Goal: Task Accomplishment & Management: Manage account settings

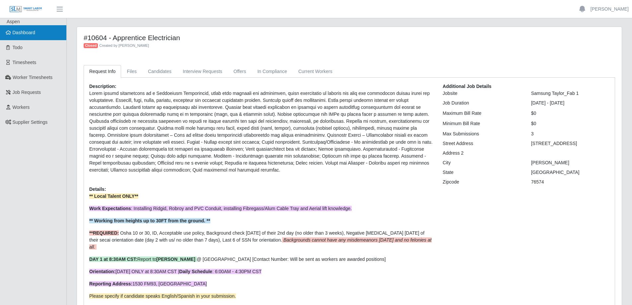
click at [33, 34] on span "Dashboard" at bounding box center [24, 32] width 23 height 5
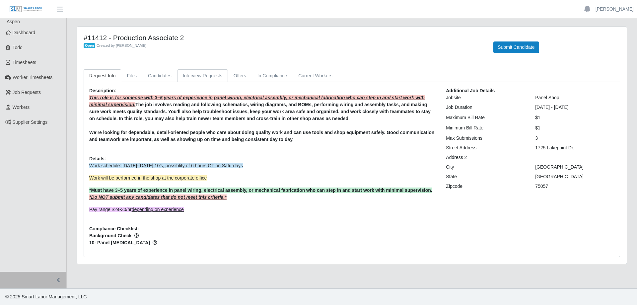
click at [201, 75] on link "Interview Requests" at bounding box center [202, 75] width 51 height 13
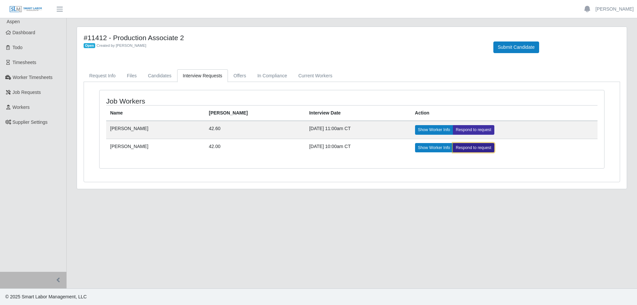
click at [453, 150] on link "Respond to request" at bounding box center [473, 147] width 41 height 9
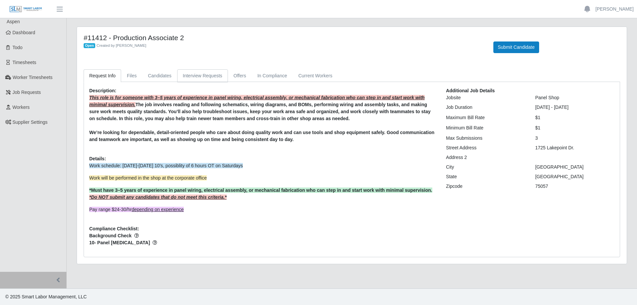
click at [194, 75] on link "Interview Requests" at bounding box center [202, 75] width 51 height 13
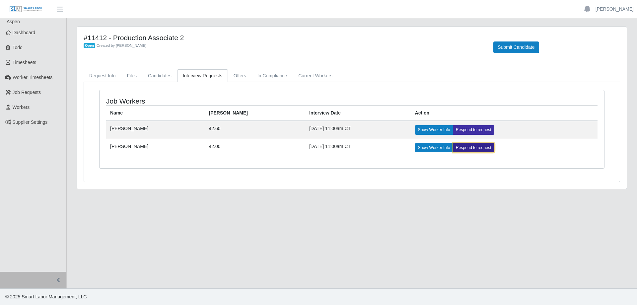
click at [454, 147] on link "Respond to request" at bounding box center [473, 147] width 41 height 9
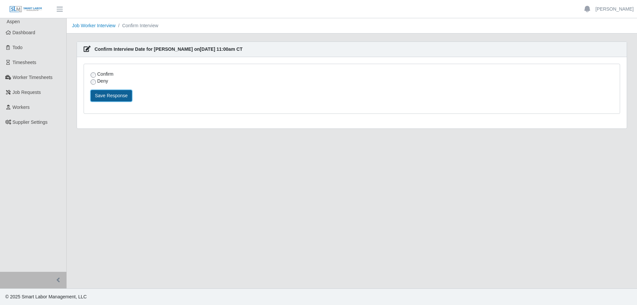
click at [113, 96] on button "Save Response" at bounding box center [111, 96] width 41 height 12
click at [258, 121] on div "Confirm Deny Please provide details why you are declining and atleast two other…" at bounding box center [352, 93] width 546 height 58
click at [39, 35] on link "Dashboard" at bounding box center [33, 32] width 66 height 15
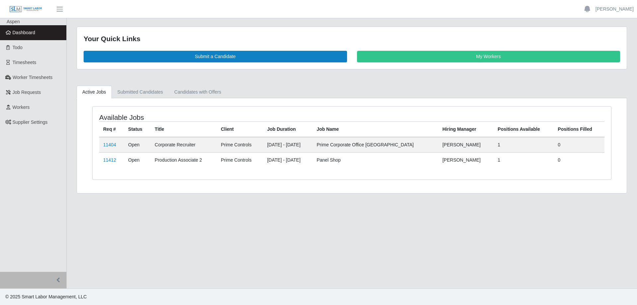
click at [29, 33] on span "Dashboard" at bounding box center [24, 32] width 23 height 5
click at [110, 159] on link "11412" at bounding box center [109, 159] width 13 height 5
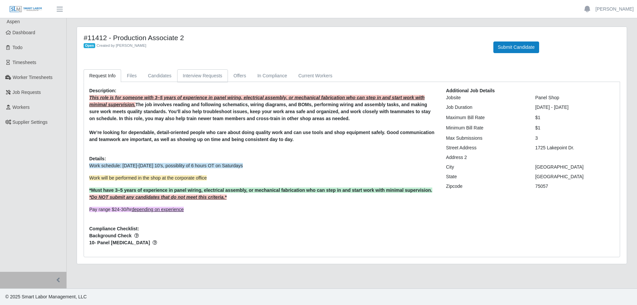
click at [199, 77] on link "Interview Requests" at bounding box center [202, 75] width 51 height 13
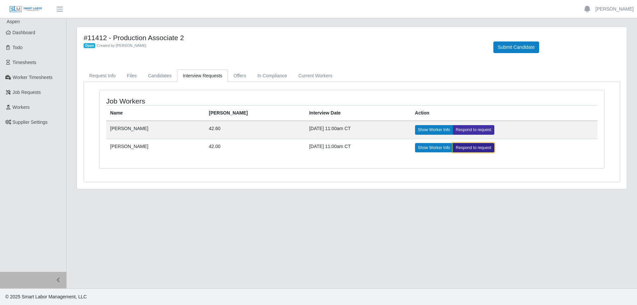
click at [455, 147] on link "Respond to request" at bounding box center [473, 147] width 41 height 9
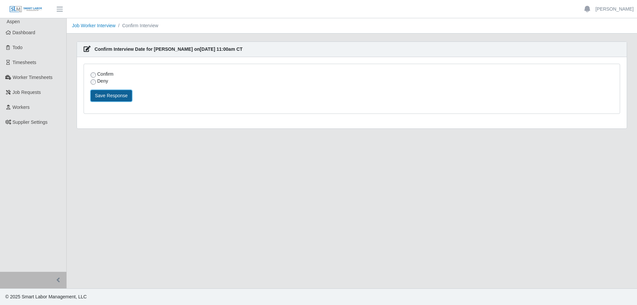
click at [112, 96] on button "Save Response" at bounding box center [111, 96] width 41 height 12
click at [150, 108] on div "Confirm Deny Please provide details why you are declining and atleast two other…" at bounding box center [352, 88] width 536 height 49
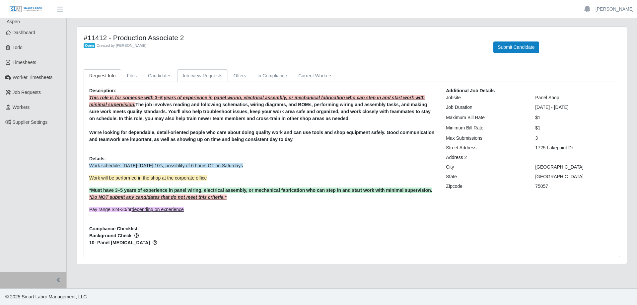
click at [197, 77] on link "Interview Requests" at bounding box center [202, 75] width 51 height 13
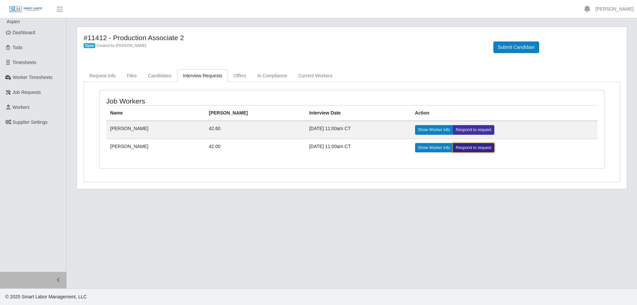
click at [453, 149] on link "Respond to request" at bounding box center [473, 147] width 41 height 9
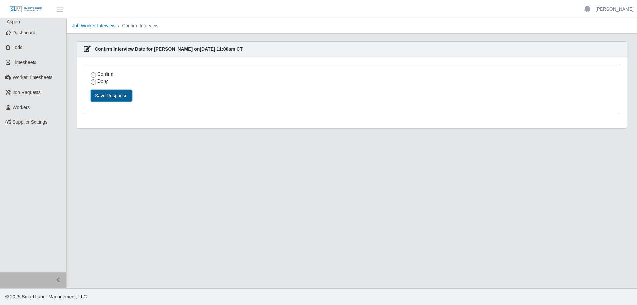
click at [99, 95] on button "Save Response" at bounding box center [111, 96] width 41 height 12
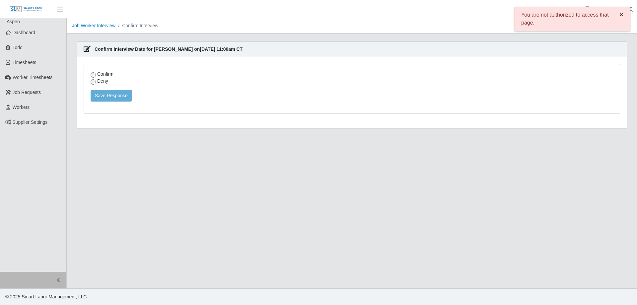
click at [624, 14] on button "×" at bounding box center [621, 14] width 17 height 15
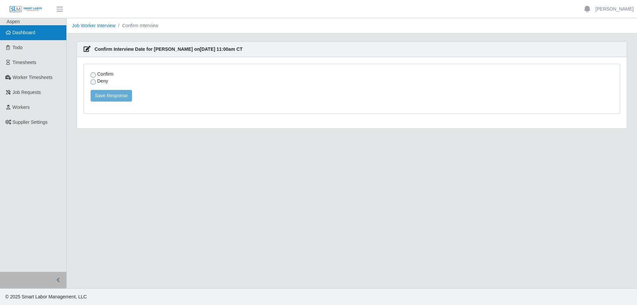
click at [34, 33] on span "Dashboard" at bounding box center [24, 32] width 23 height 5
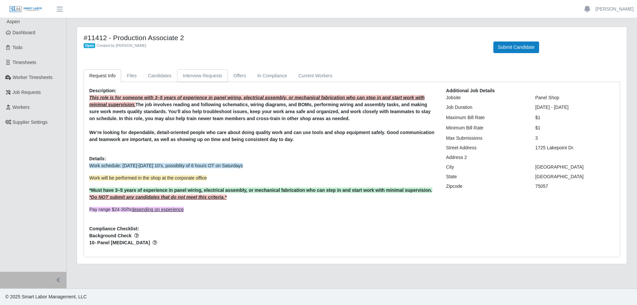
click at [199, 78] on link "Interview Requests" at bounding box center [202, 75] width 51 height 13
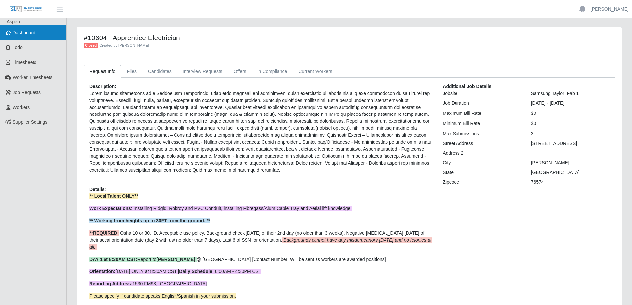
click at [41, 33] on link "Dashboard" at bounding box center [33, 32] width 66 height 15
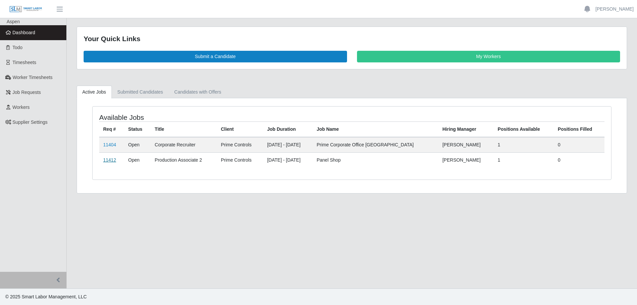
click at [110, 159] on link "11412" at bounding box center [109, 159] width 13 height 5
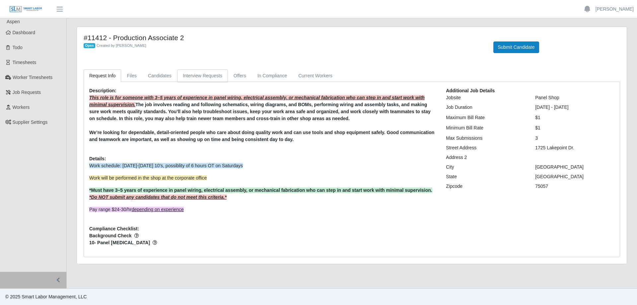
click at [210, 77] on link "Interview Requests" at bounding box center [202, 75] width 51 height 13
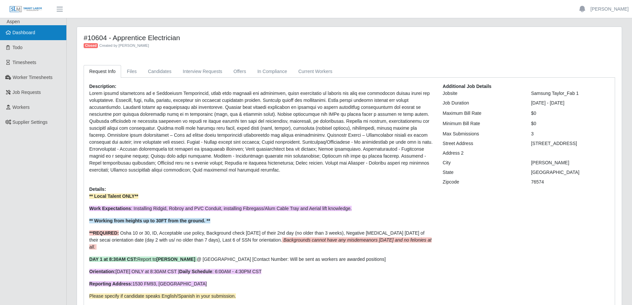
click at [40, 34] on link "Dashboard" at bounding box center [33, 32] width 66 height 15
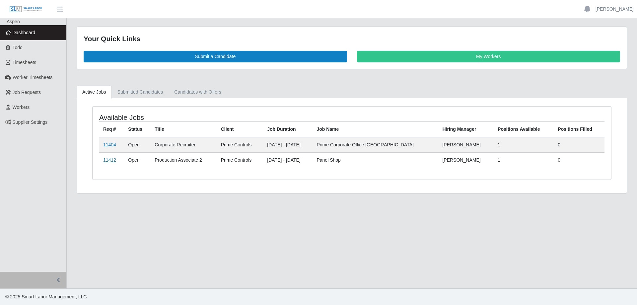
click at [112, 158] on link "11412" at bounding box center [109, 159] width 13 height 5
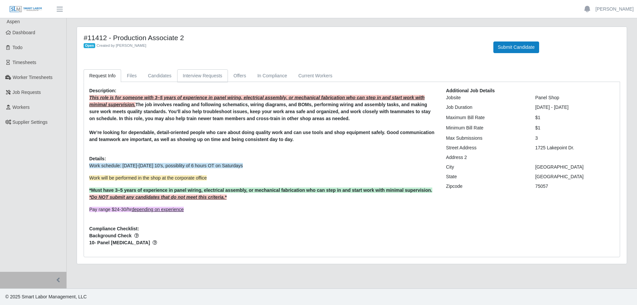
click at [193, 78] on link "Interview Requests" at bounding box center [202, 75] width 51 height 13
